Goal: Check status: Check status

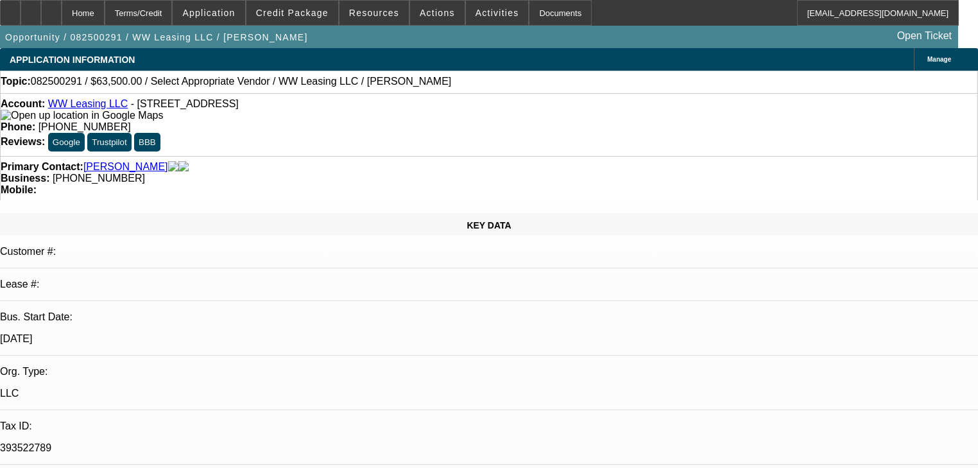
select select "0"
select select "2"
select select "0.1"
select select "4"
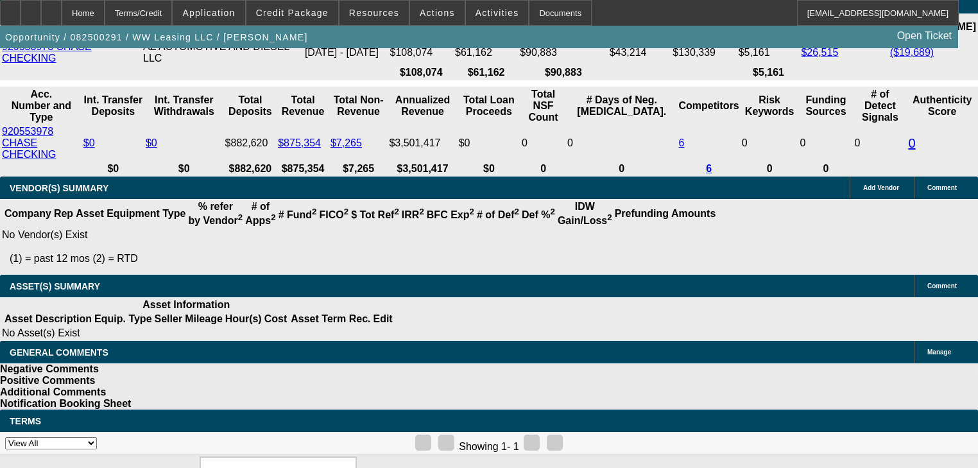
scroll to position [2315, 0]
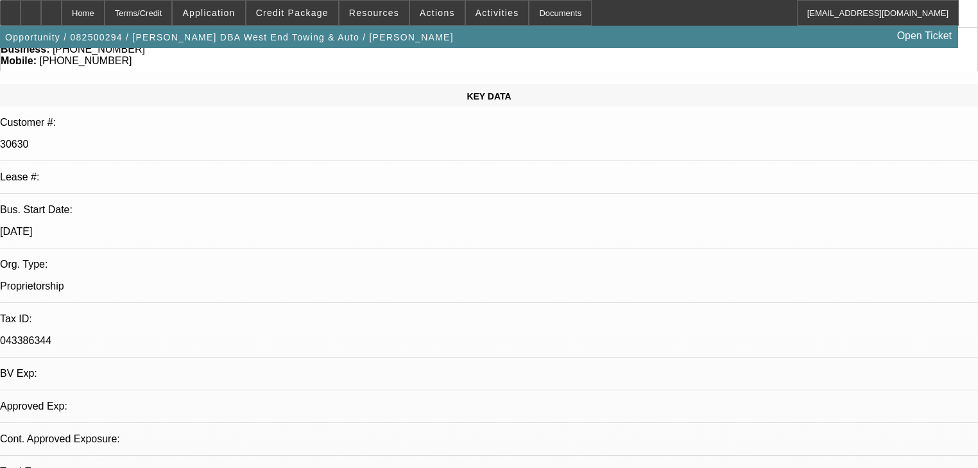
select select "0"
select select "2"
select select "0.1"
select select "4"
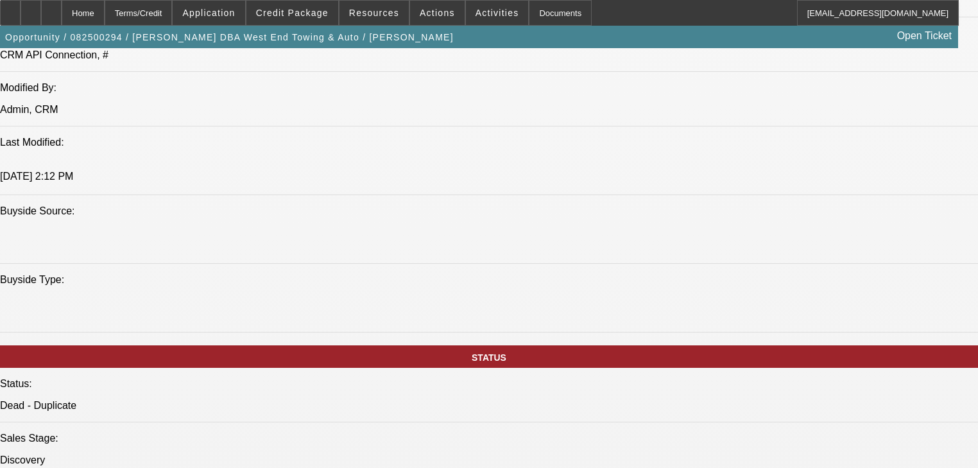
scroll to position [1386, 0]
